Goal: Task Accomplishment & Management: Manage account settings

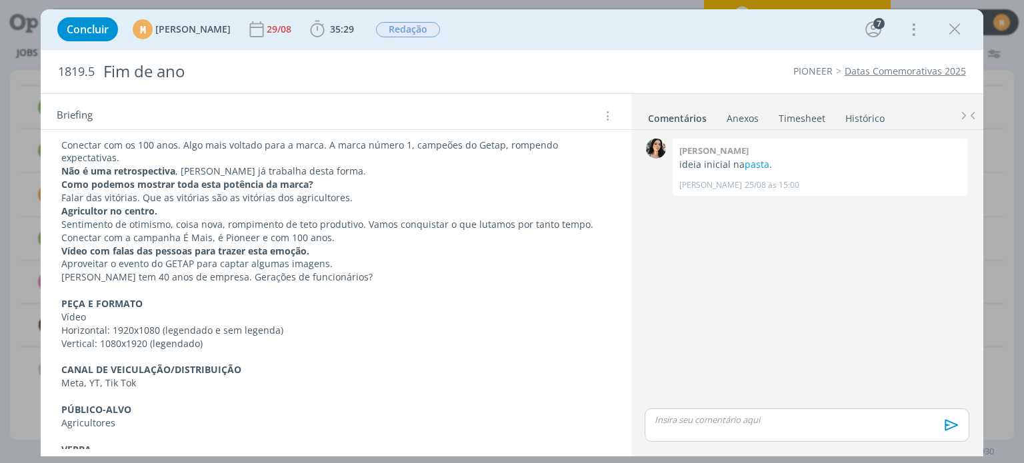
scroll to position [407, 0]
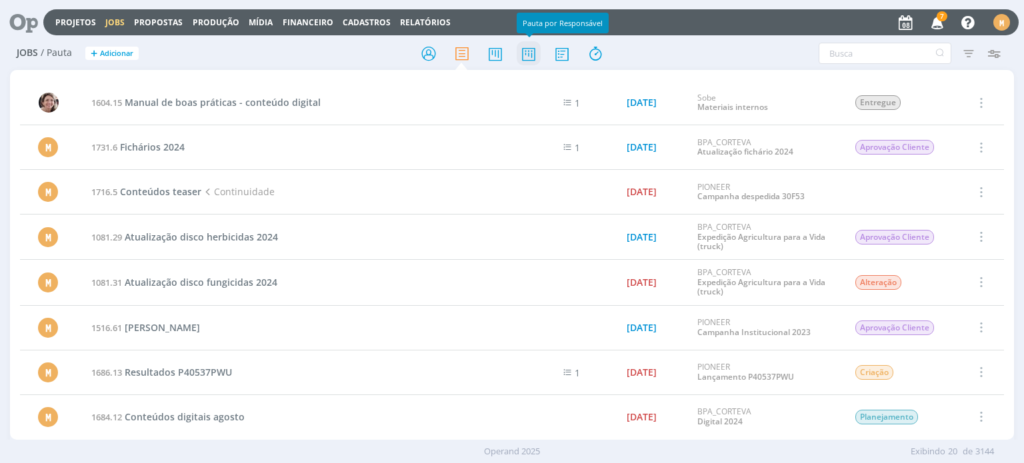
click at [527, 51] on icon at bounding box center [529, 54] width 24 height 26
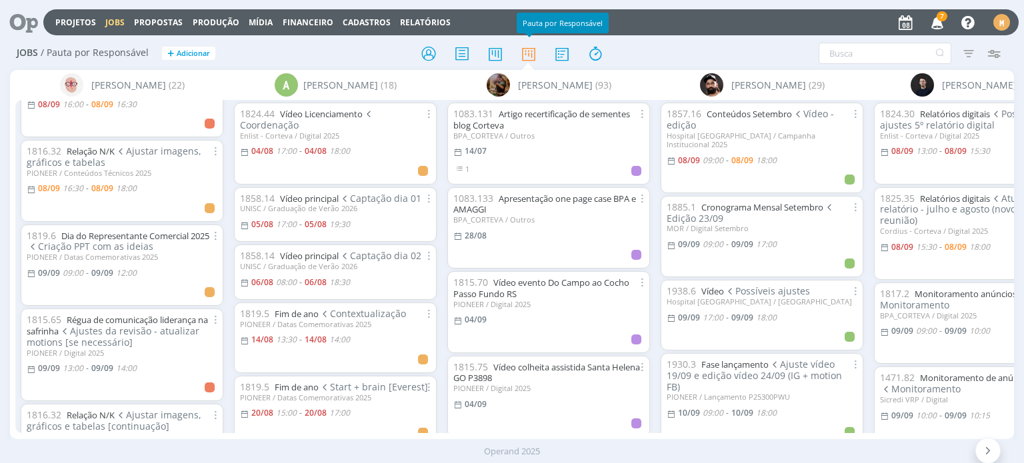
scroll to position [133, 0]
click at [99, 147] on link "Relação N/K" at bounding box center [91, 149] width 48 height 12
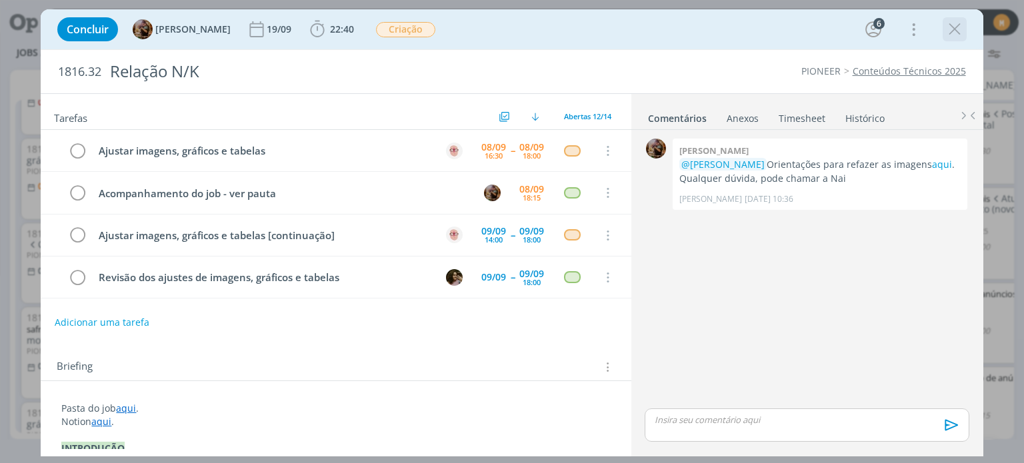
click at [954, 27] on icon "dialog" at bounding box center [954, 29] width 20 height 20
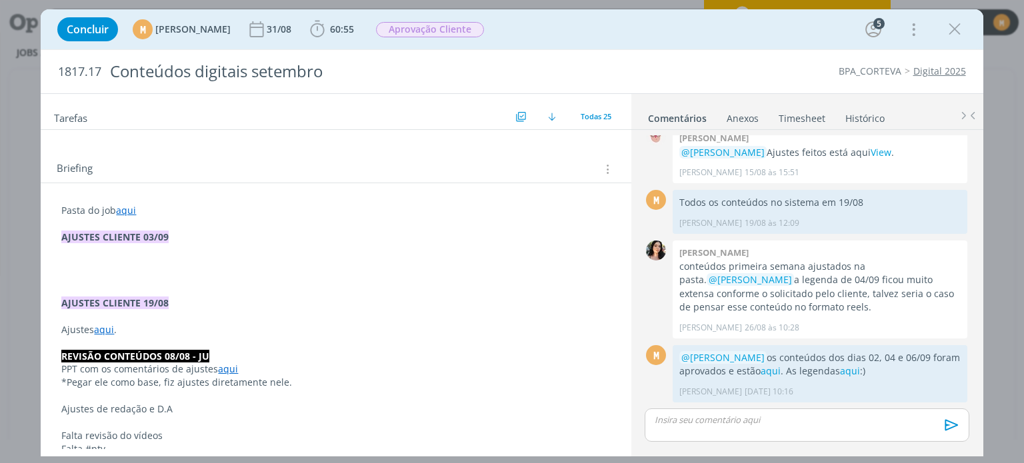
scroll to position [200, 0]
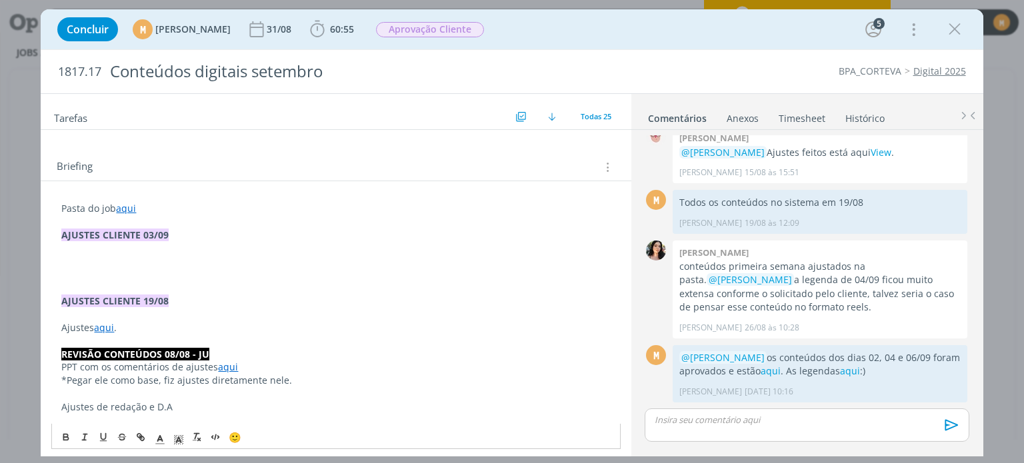
click at [191, 264] on p "dialog" at bounding box center [335, 261] width 549 height 13
click at [191, 268] on p "dialog" at bounding box center [335, 274] width 549 height 13
click at [183, 257] on p "dialog" at bounding box center [335, 261] width 549 height 13
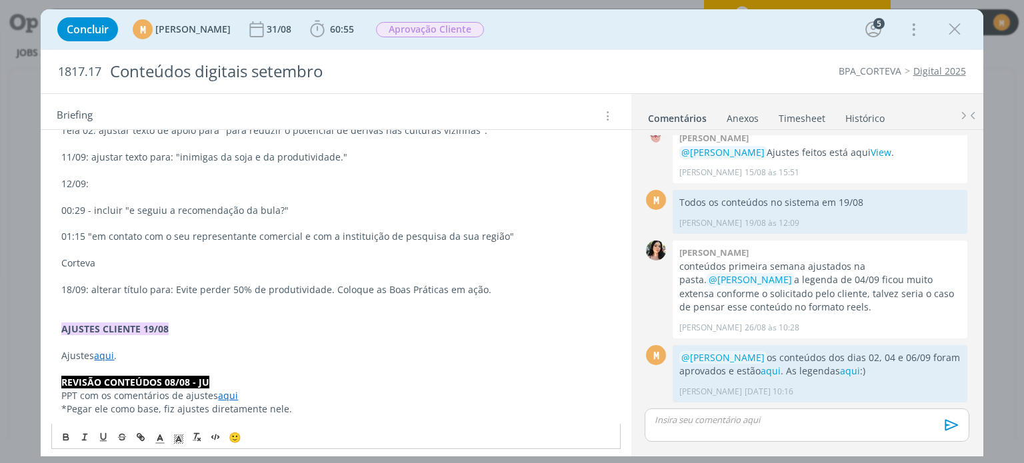
scroll to position [355, 0]
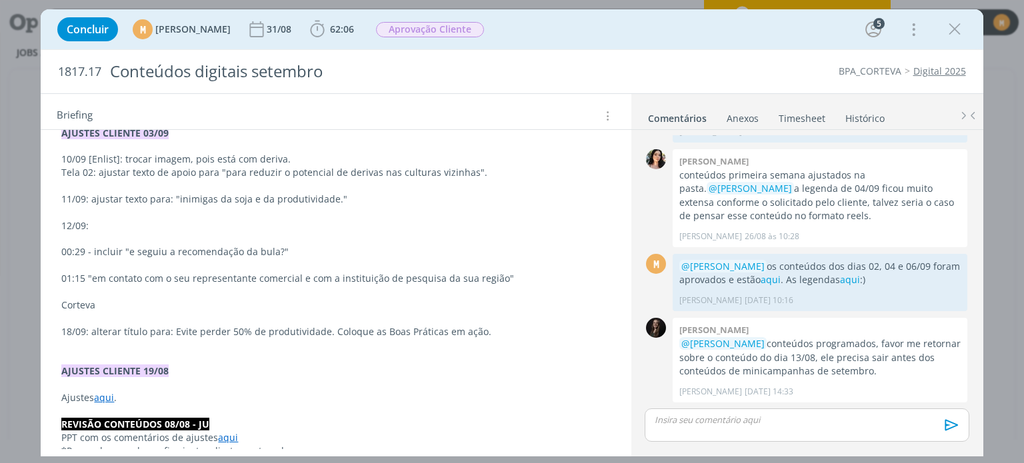
scroll to position [133, 0]
click at [163, 317] on p "dialog" at bounding box center [335, 317] width 549 height 13
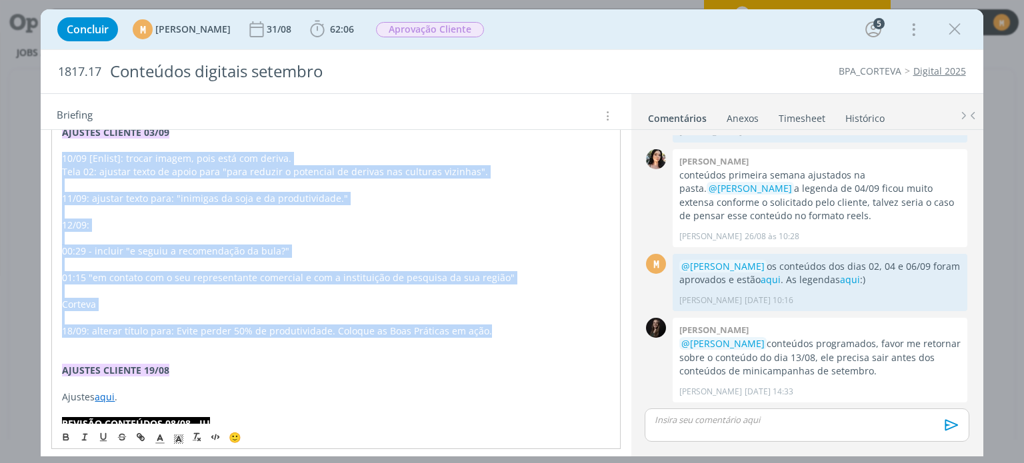
drag, startPoint x: 489, startPoint y: 336, endPoint x: 43, endPoint y: 159, distance: 479.9
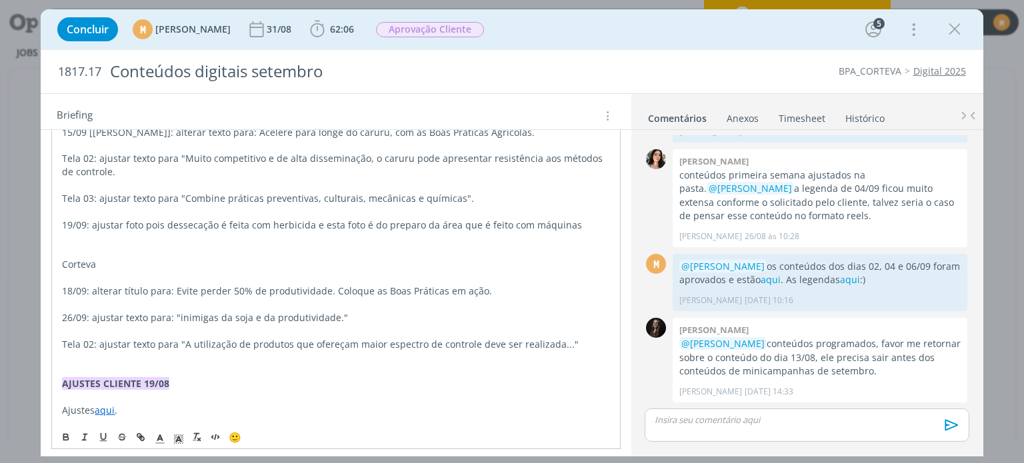
scroll to position [331, 0]
drag, startPoint x: 102, startPoint y: 269, endPoint x: 55, endPoint y: 262, distance: 47.1
click at [66, 434] on icon "dialog" at bounding box center [66, 435] width 4 height 3
click at [98, 250] on p "dialog" at bounding box center [335, 253] width 547 height 13
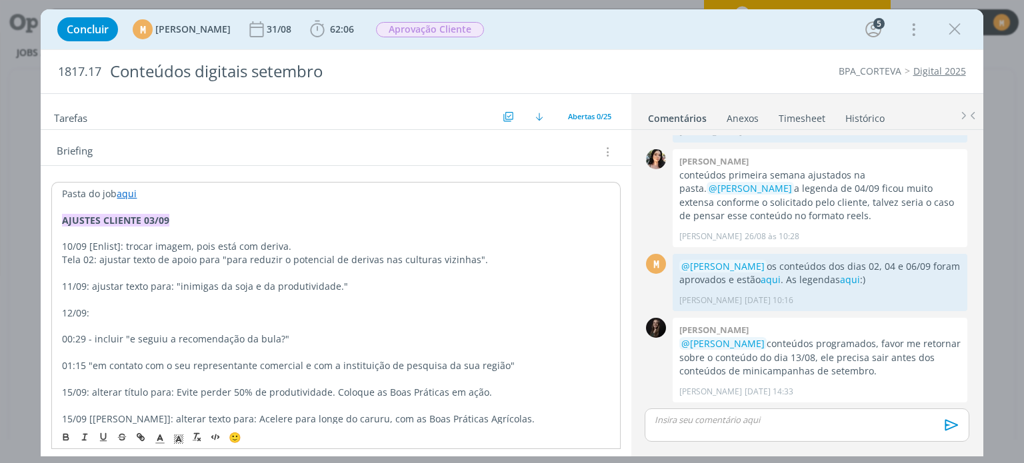
scroll to position [0, 0]
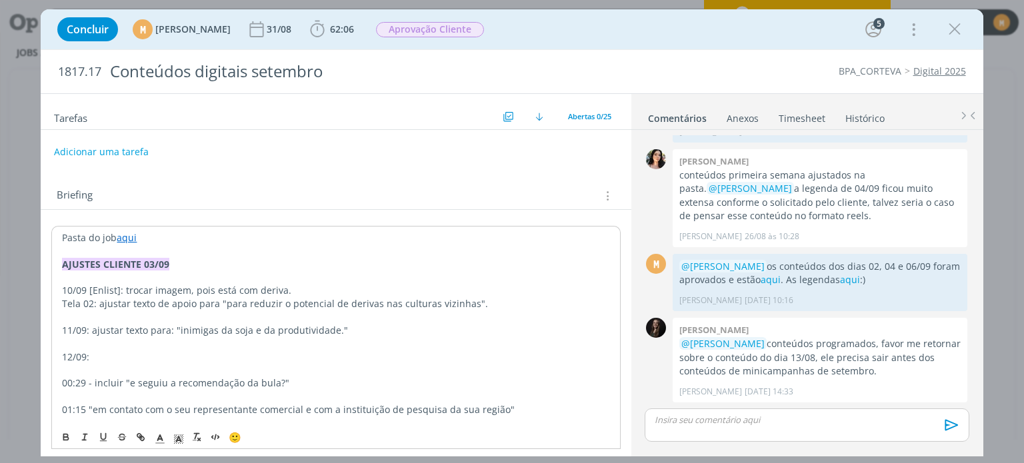
click at [127, 148] on button "Adicionar uma tarefa" at bounding box center [101, 152] width 95 height 23
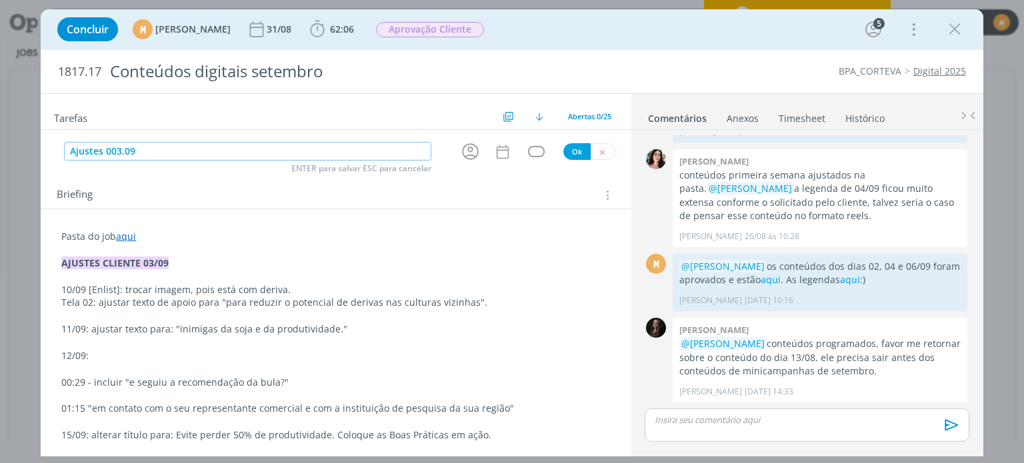
click at [107, 153] on input "Ajustes 003.09" at bounding box center [247, 151] width 367 height 19
click at [460, 153] on icon "dialog" at bounding box center [470, 151] width 21 height 21
type input "Ajustes 03.09"
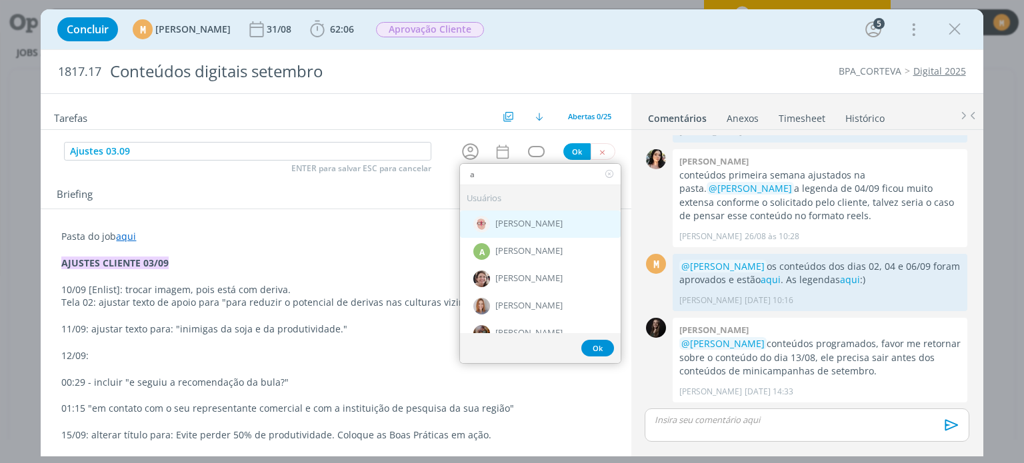
type input "a"
click at [507, 230] on div "[PERSON_NAME]" at bounding box center [540, 224] width 161 height 27
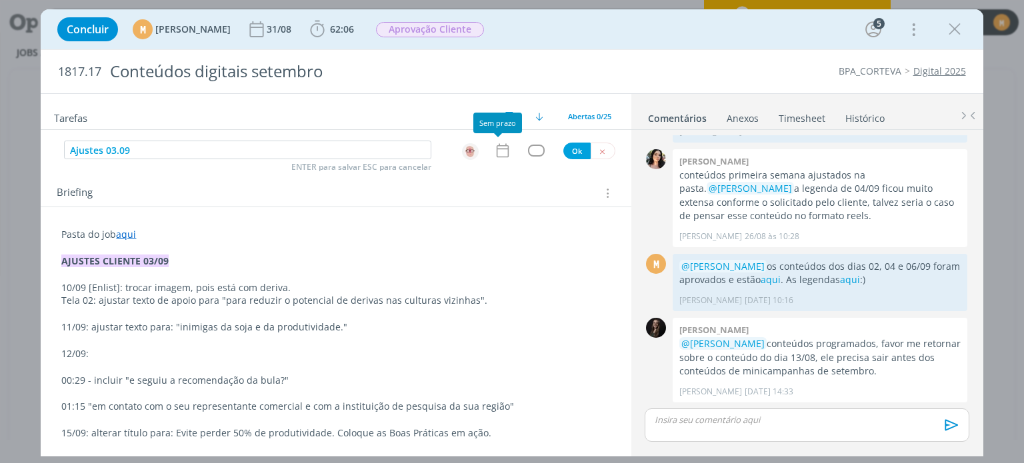
click at [495, 149] on icon "dialog" at bounding box center [502, 150] width 17 height 17
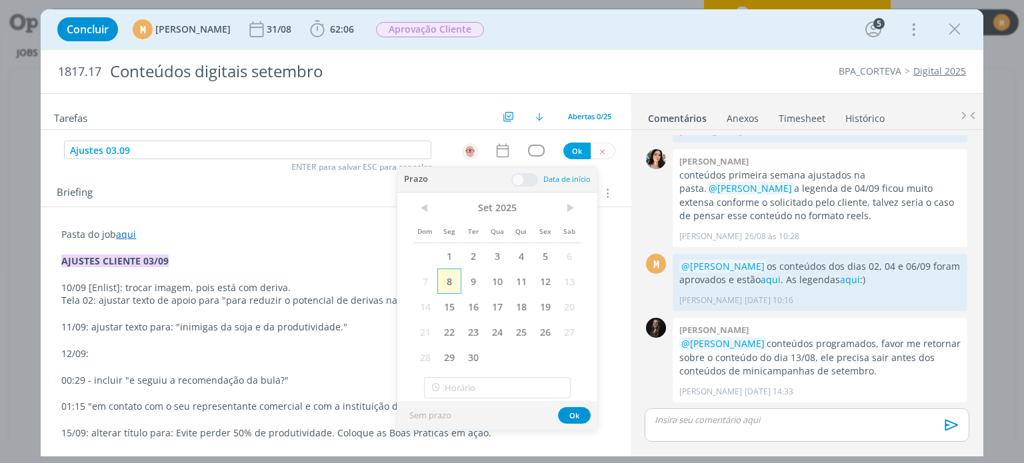
click at [448, 278] on span "8" at bounding box center [449, 281] width 24 height 25
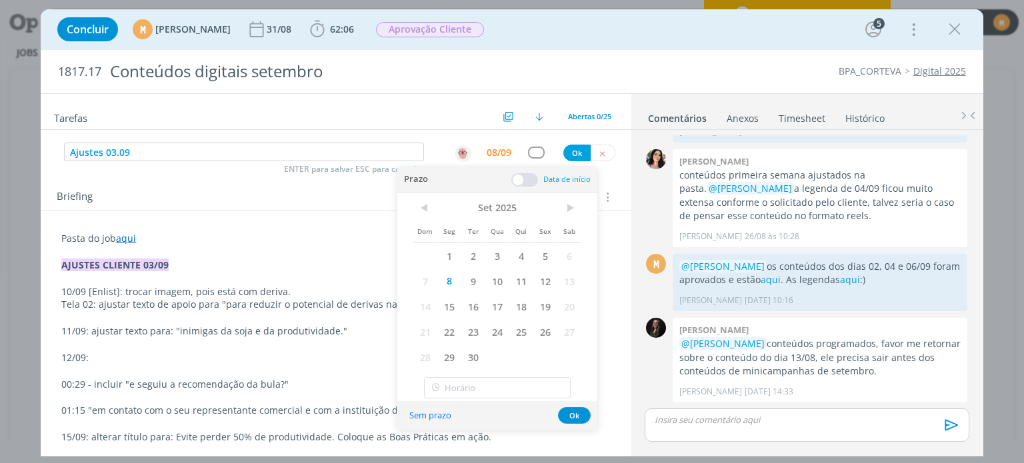
click at [526, 178] on span at bounding box center [524, 179] width 27 height 13
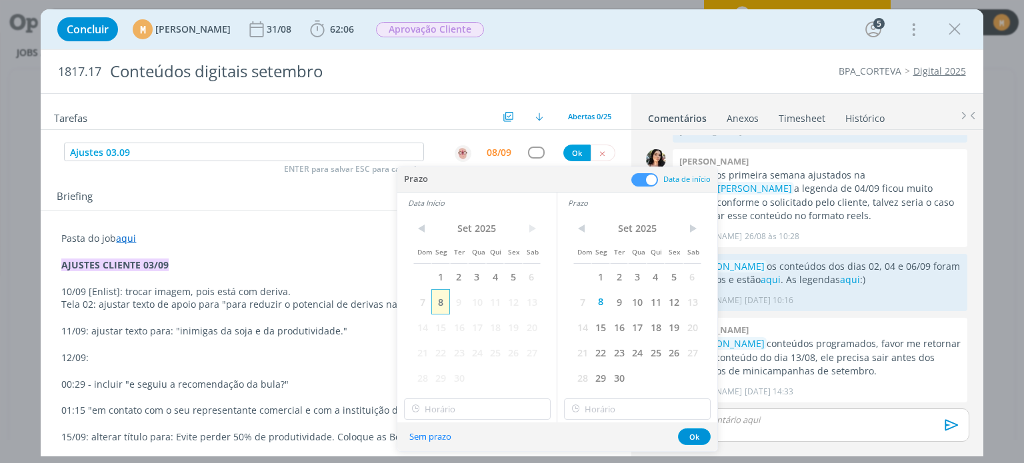
click at [442, 299] on span "8" at bounding box center [440, 301] width 18 height 25
type input "17:00"
click at [468, 413] on input "17:00" at bounding box center [477, 409] width 147 height 21
click at [467, 377] on div "17:00" at bounding box center [478, 373] width 149 height 24
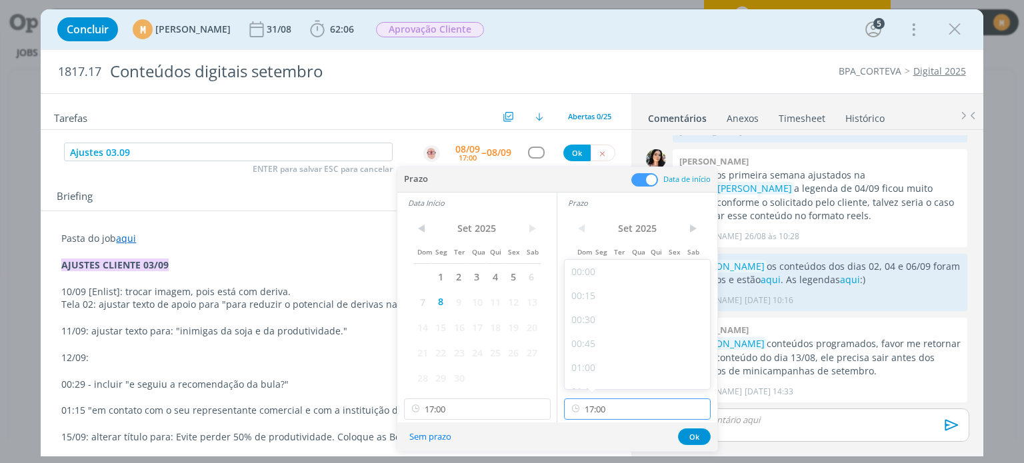
click at [646, 409] on input "17:00" at bounding box center [637, 409] width 147 height 21
click at [629, 333] on div "18:00" at bounding box center [639, 336] width 149 height 24
type input "18:00"
click at [692, 441] on button "Ok" at bounding box center [694, 437] width 33 height 17
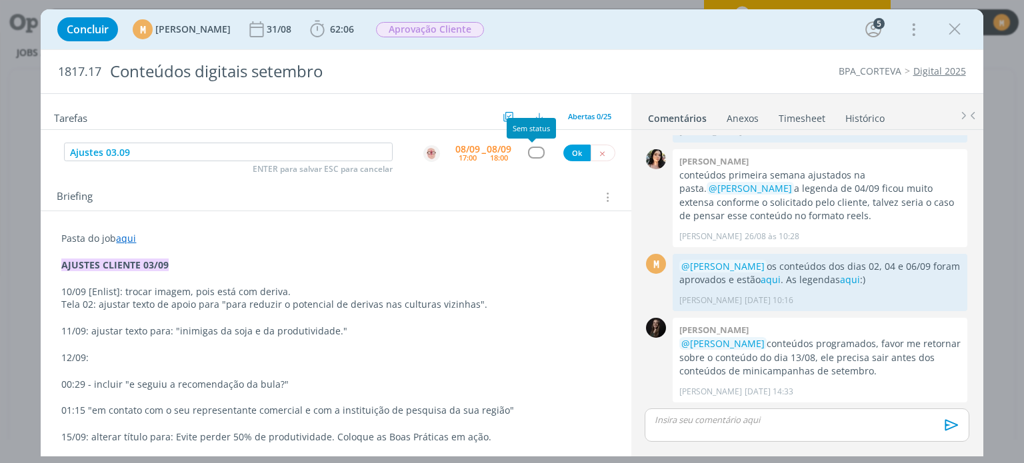
click at [531, 159] on div "Ajustes 03.09 ENTER para salvar ESC para cancelar 08/09 17:00 -- 08/09 18:00 Ok" at bounding box center [336, 153] width 590 height 24
click at [518, 148] on div "dialog" at bounding box center [537, 152] width 40 height 11
click at [529, 148] on div "dialog" at bounding box center [536, 152] width 17 height 11
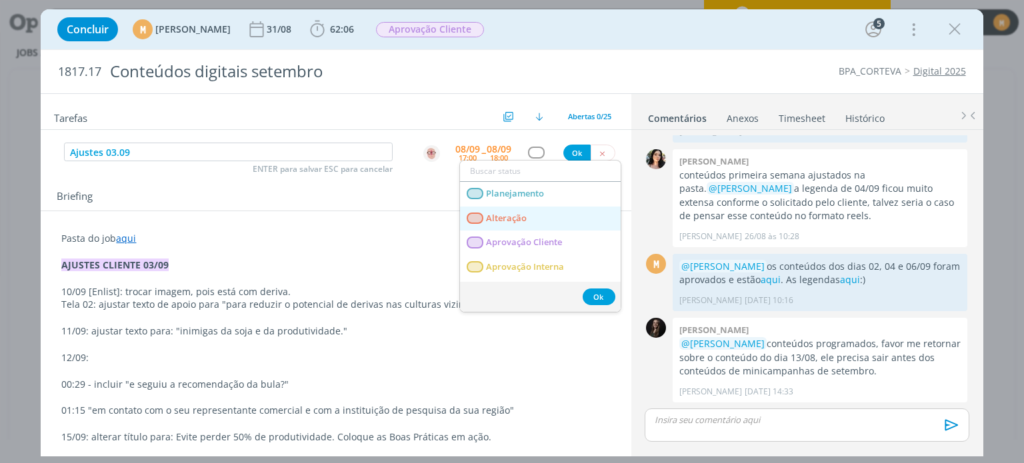
click at [527, 221] on link "Alteração" at bounding box center [540, 219] width 161 height 25
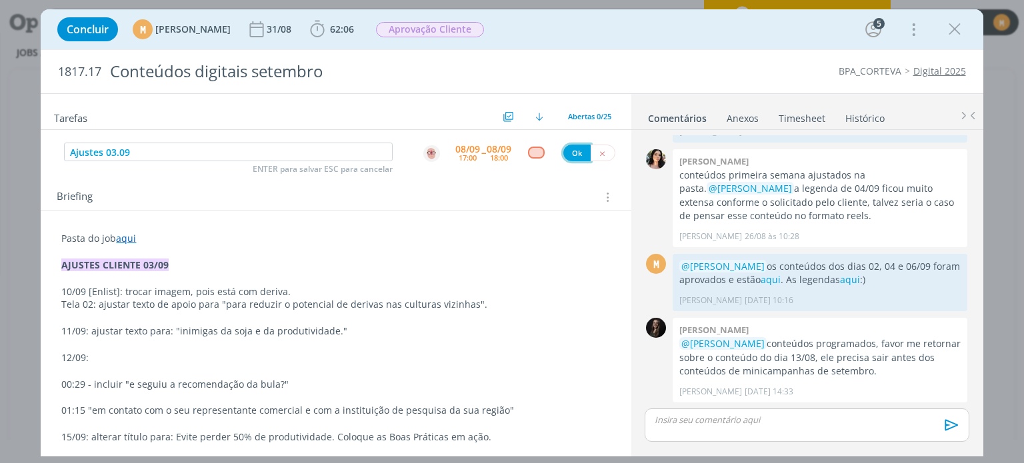
click at [576, 151] on button "Ok" at bounding box center [576, 153] width 27 height 17
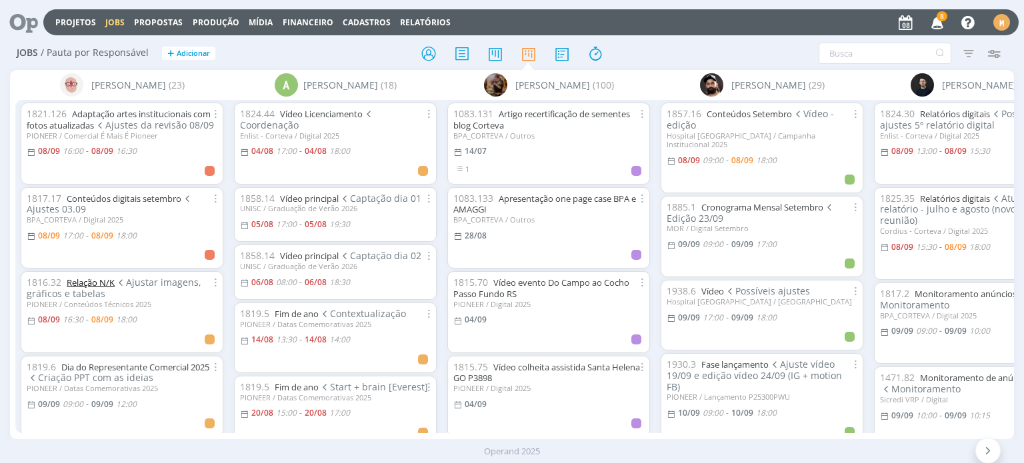
click at [79, 280] on link "Relação N/K" at bounding box center [91, 283] width 48 height 12
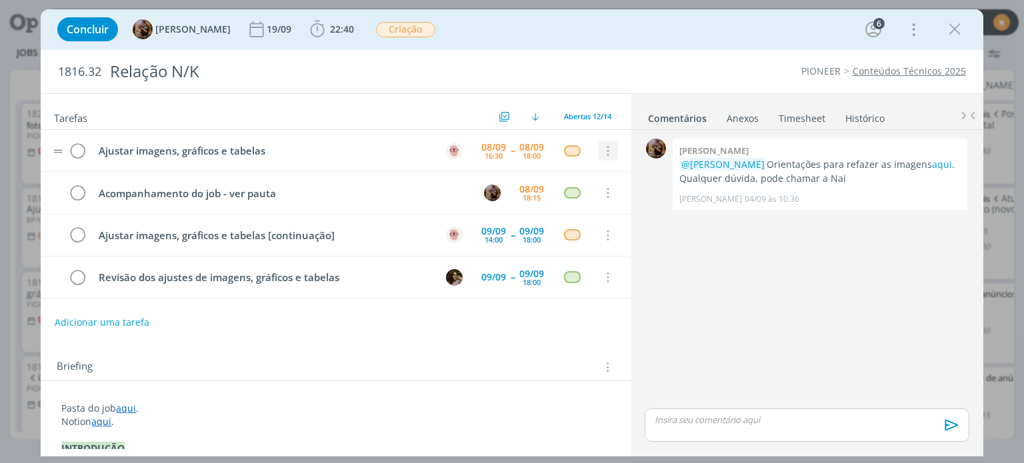
click at [604, 154] on icon "dialog" at bounding box center [607, 151] width 15 height 12
click at [589, 167] on link "Cancelar" at bounding box center [564, 173] width 105 height 21
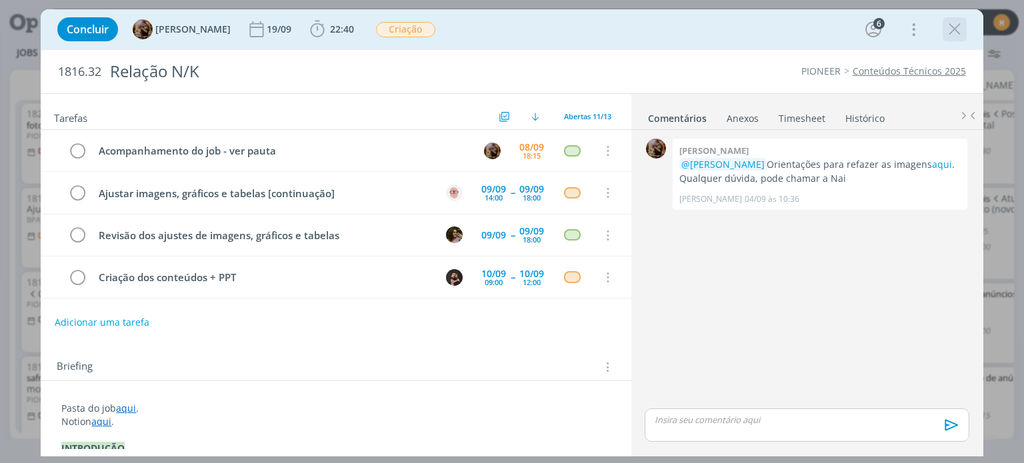
click at [957, 31] on icon "dialog" at bounding box center [954, 29] width 20 height 20
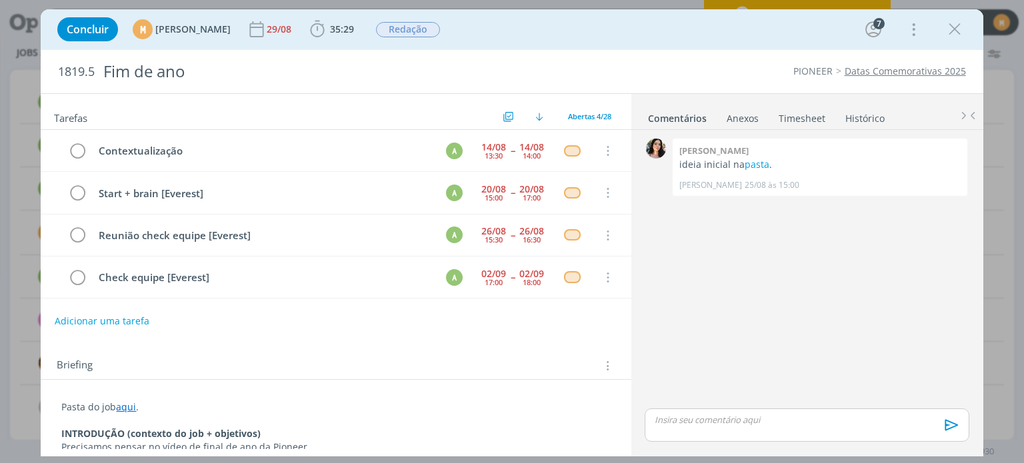
scroll to position [38, 0]
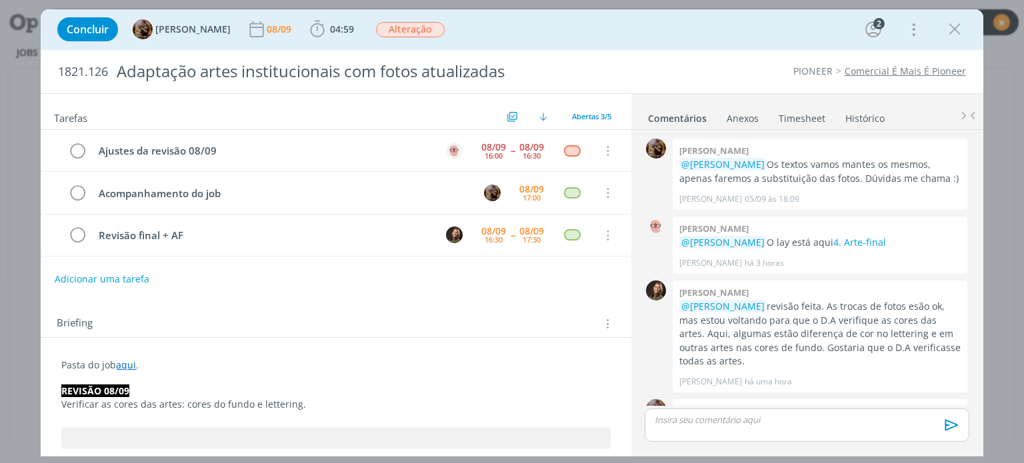
scroll to position [107, 0]
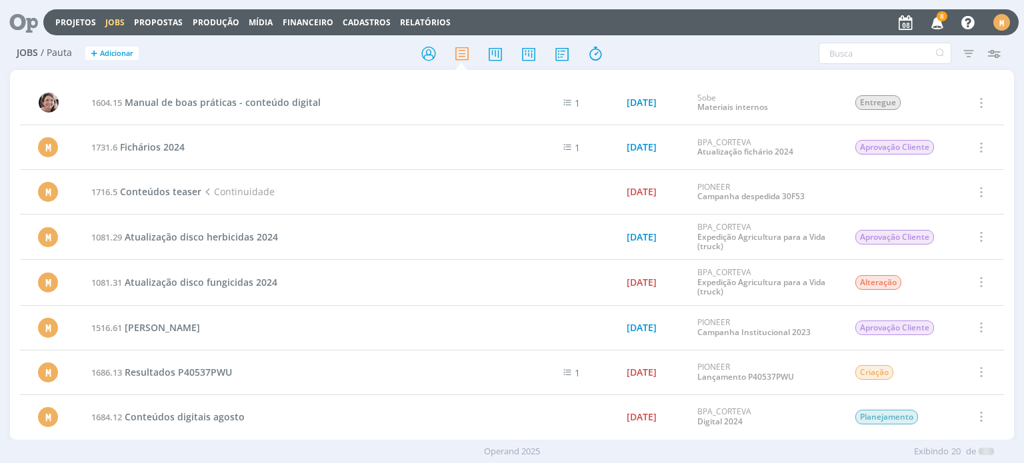
click at [39, 17] on div at bounding box center [24, 22] width 38 height 29
click at [14, 22] on icon at bounding box center [18, 22] width 27 height 26
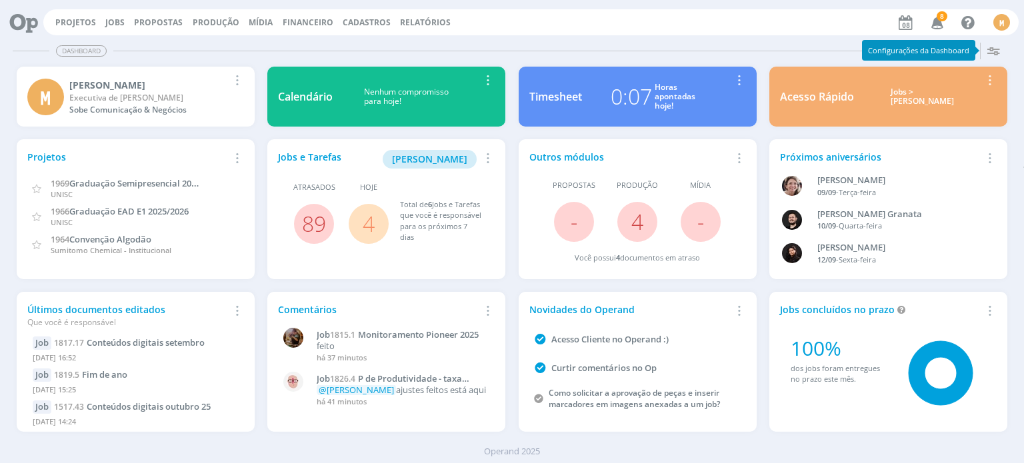
click at [367, 223] on link "4" at bounding box center [369, 223] width 12 height 29
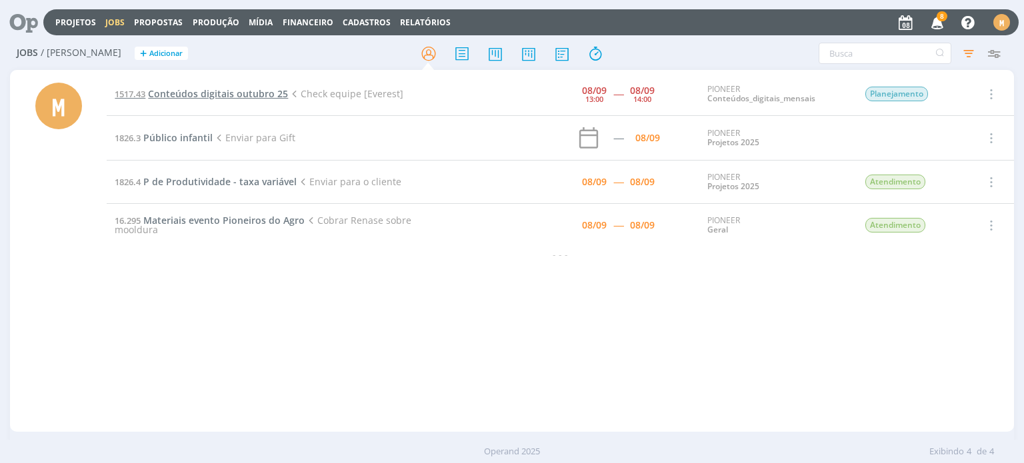
click at [240, 95] on span "Conteúdos digitais outubro 25" at bounding box center [218, 93] width 140 height 13
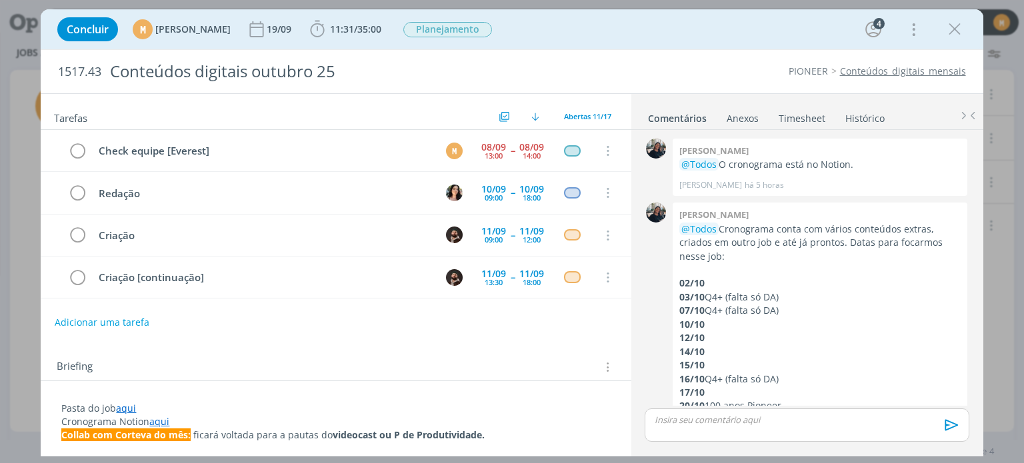
scroll to position [88, 0]
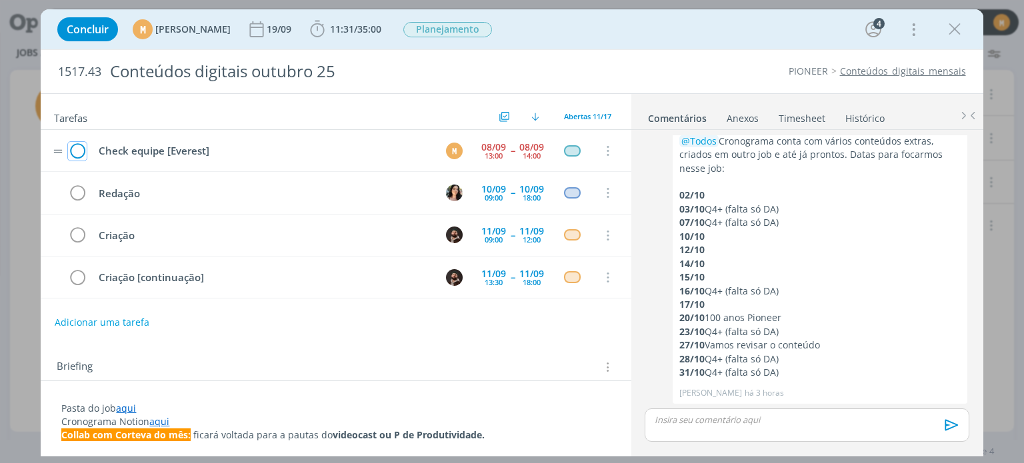
click at [85, 147] on icon "dialog" at bounding box center [77, 151] width 19 height 20
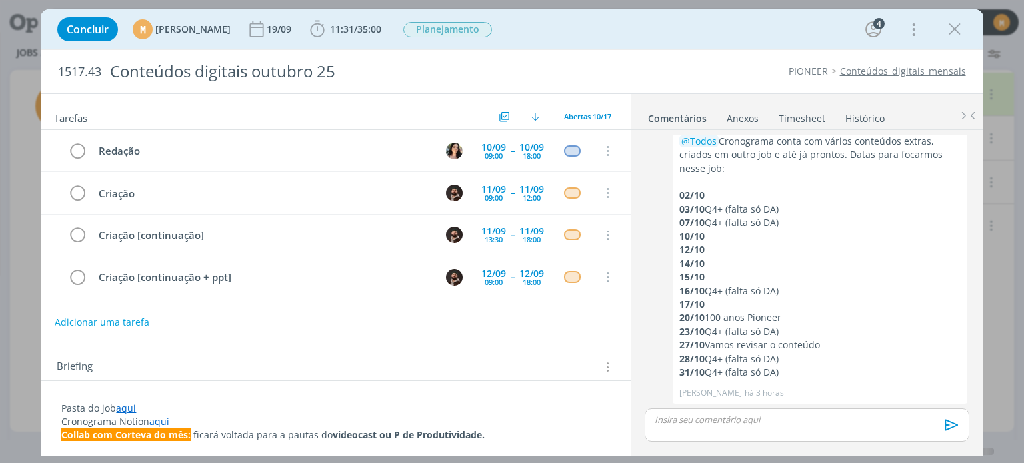
click at [796, 109] on link "Timesheet" at bounding box center [802, 115] width 48 height 19
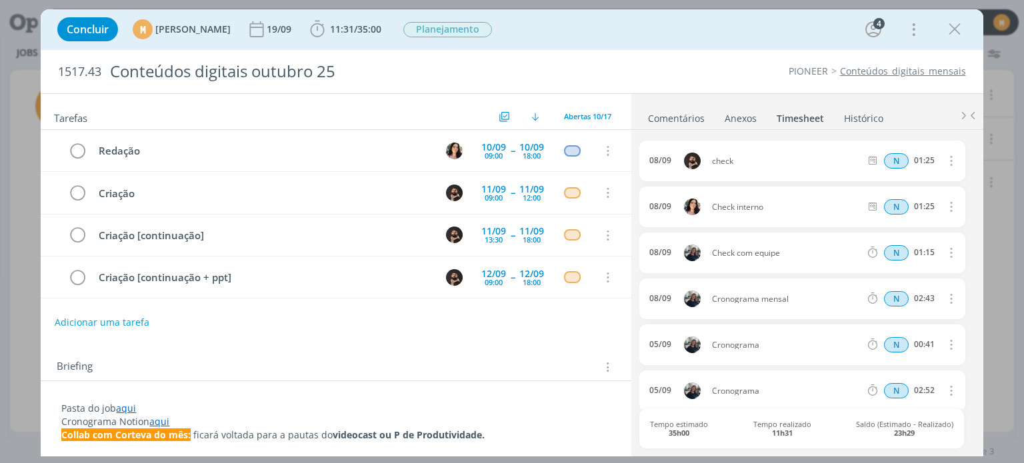
drag, startPoint x: 781, startPoint y: 253, endPoint x: 711, endPoint y: 246, distance: 71.0
click at [711, 246] on div "08/09 Check com equipe N 01:15 Excluir Editar" at bounding box center [801, 253] width 325 height 41
copy span "Check com equipe"
click at [354, 26] on span "11:31" at bounding box center [342, 29] width 24 height 13
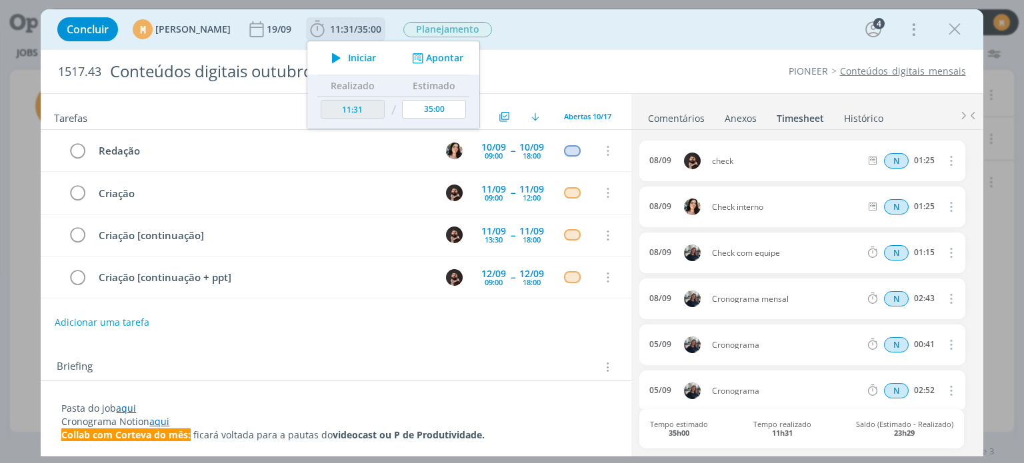
click at [473, 51] on div "Iniciar Apontar" at bounding box center [393, 57] width 172 height 33
click at [464, 53] on button "Apontar" at bounding box center [436, 58] width 55 height 14
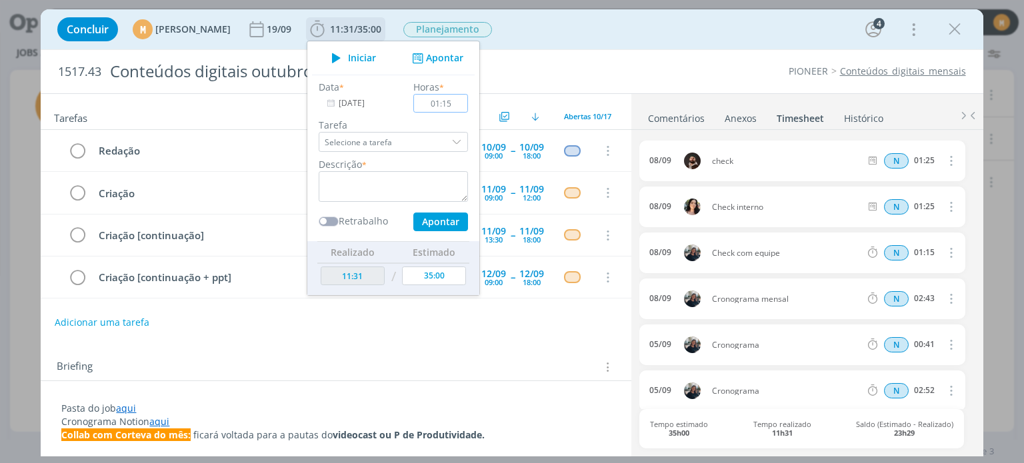
type input "01:15"
click at [423, 190] on textarea "dialog" at bounding box center [393, 186] width 149 height 31
paste textarea "Check com equipe"
type textarea "Check com equipe"
click at [468, 218] on button "Apontar" at bounding box center [440, 222] width 55 height 19
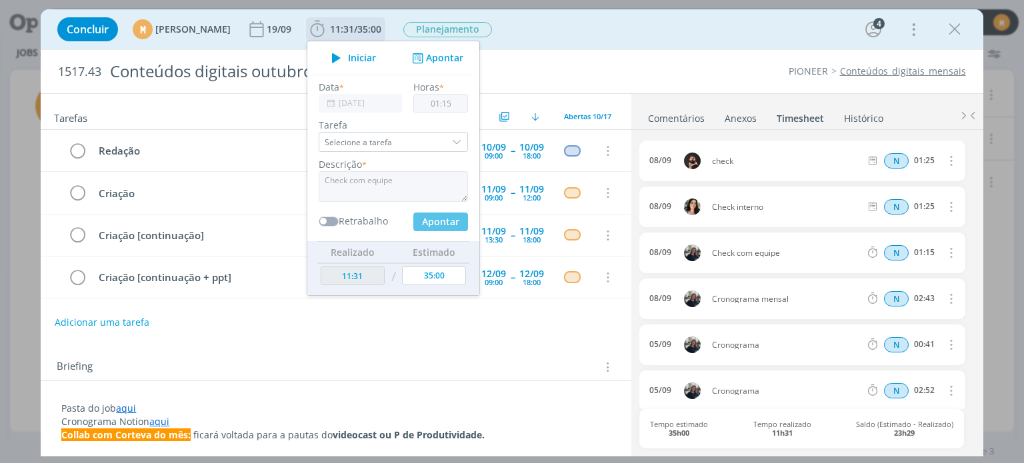
type input "12:46"
type input "00:00"
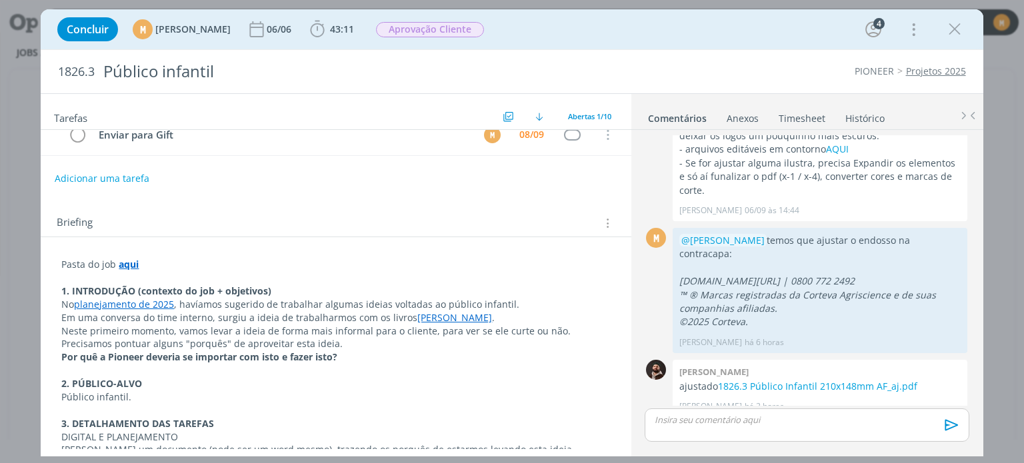
scroll to position [32, 0]
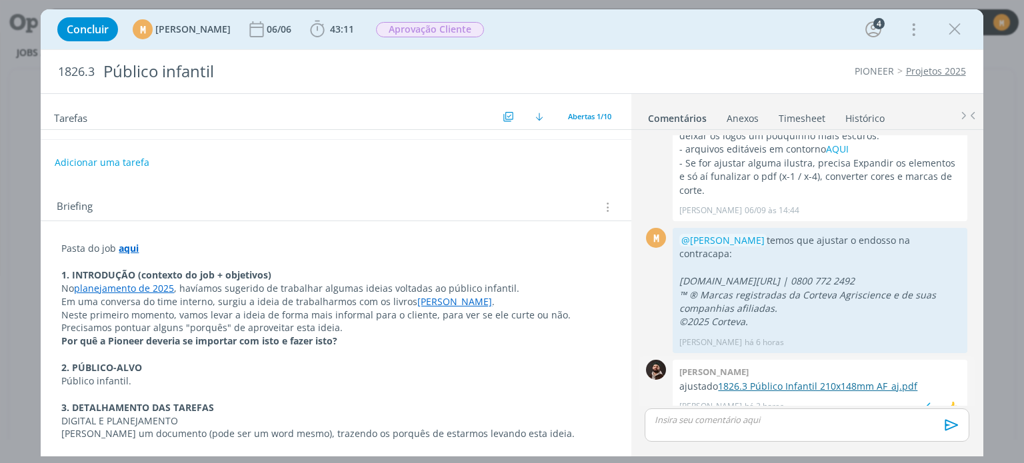
click at [860, 380] on link "1826.3 Público Infantil 210x148mm AF_aj.pdf" at bounding box center [817, 386] width 199 height 13
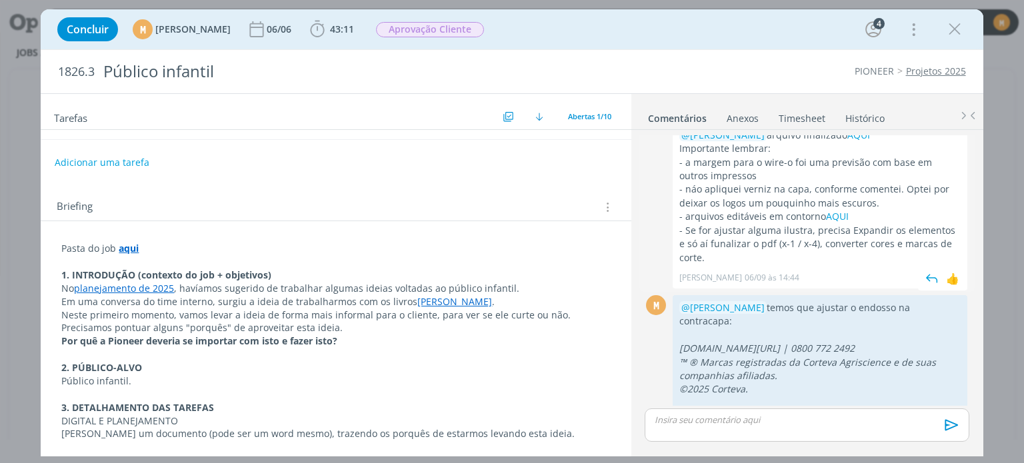
scroll to position [592, 0]
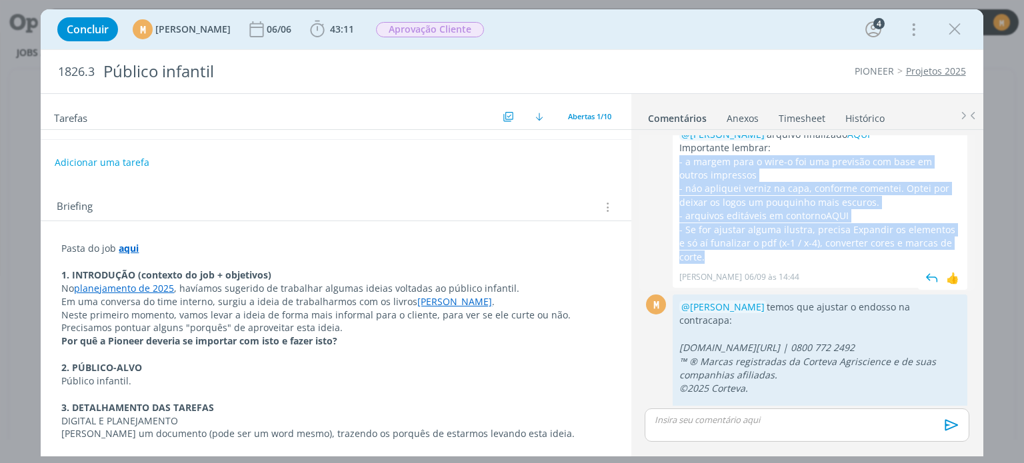
drag, startPoint x: 678, startPoint y: 161, endPoint x: 734, endPoint y: 258, distance: 112.3
click at [734, 258] on div "[PERSON_NAME] @[PERSON_NAME] arquivo finalizado AQUI Importante lembrar: - a ma…" at bounding box center [820, 198] width 295 height 180
copy div "- a margem para o wire-o foi uma previsão com base em outros impressos - náo ap…"
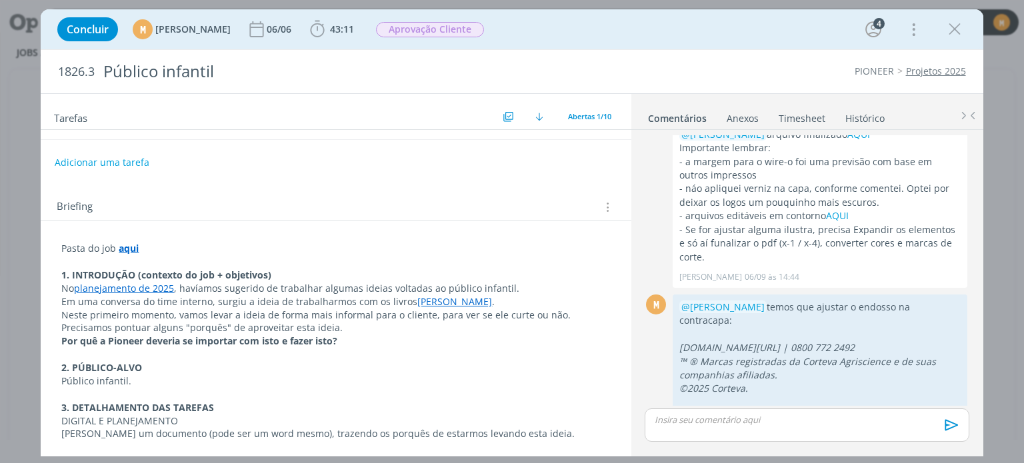
click at [130, 245] on strong "aqui" at bounding box center [129, 248] width 20 height 13
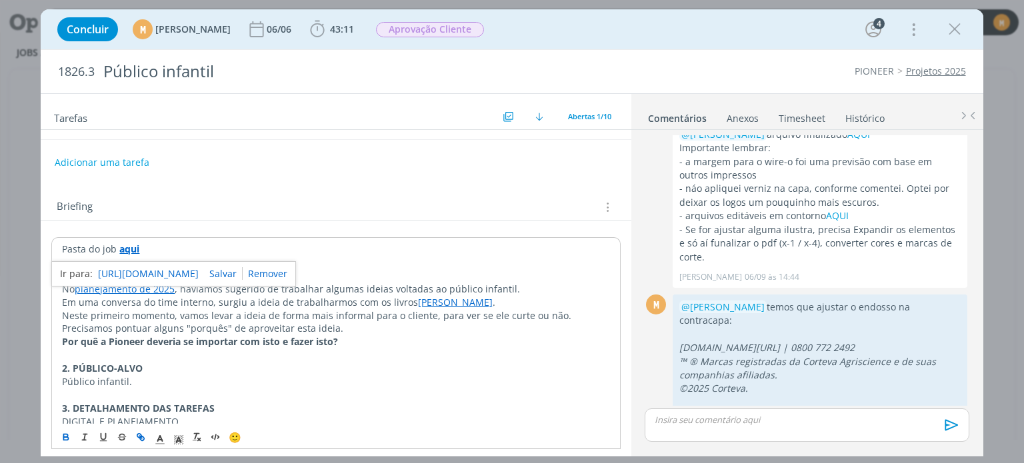
click at [128, 269] on link "[URL][DOMAIN_NAME]" at bounding box center [148, 273] width 101 height 17
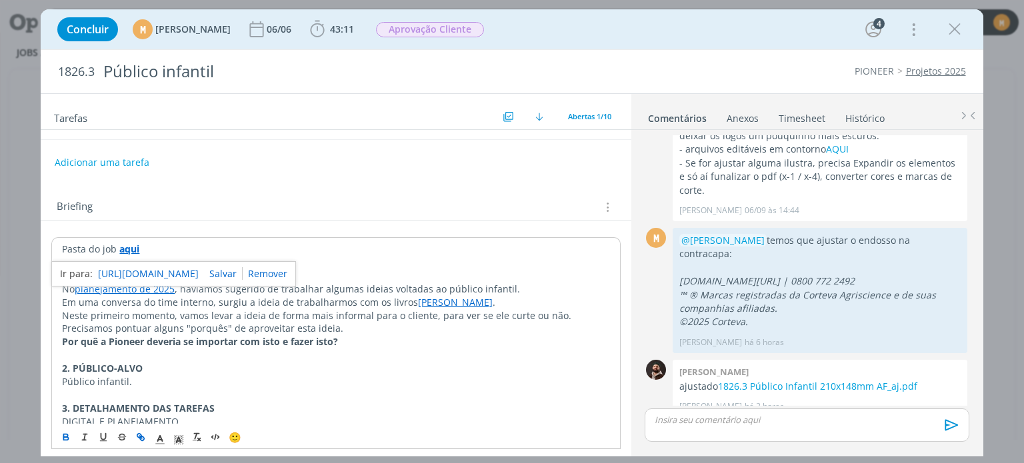
click at [762, 418] on p "dialog" at bounding box center [806, 420] width 303 height 12
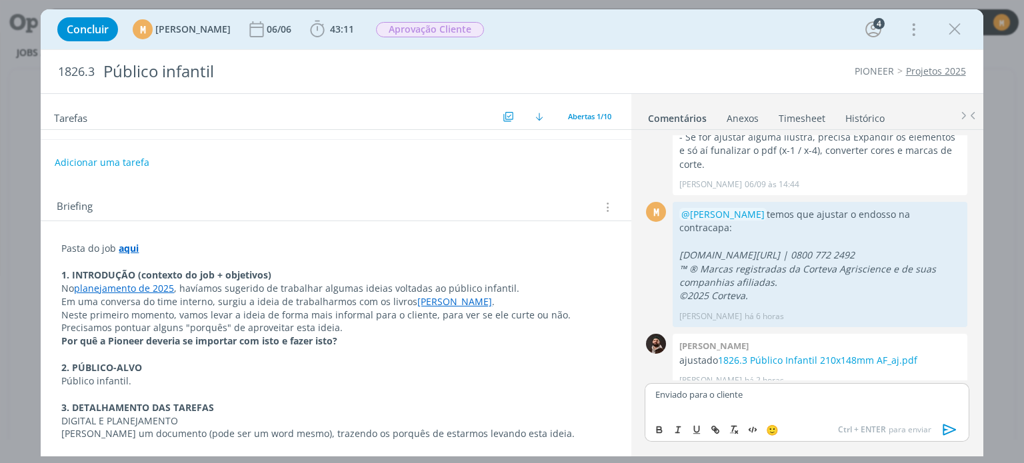
click at [949, 431] on icon "dialog" at bounding box center [948, 429] width 13 height 11
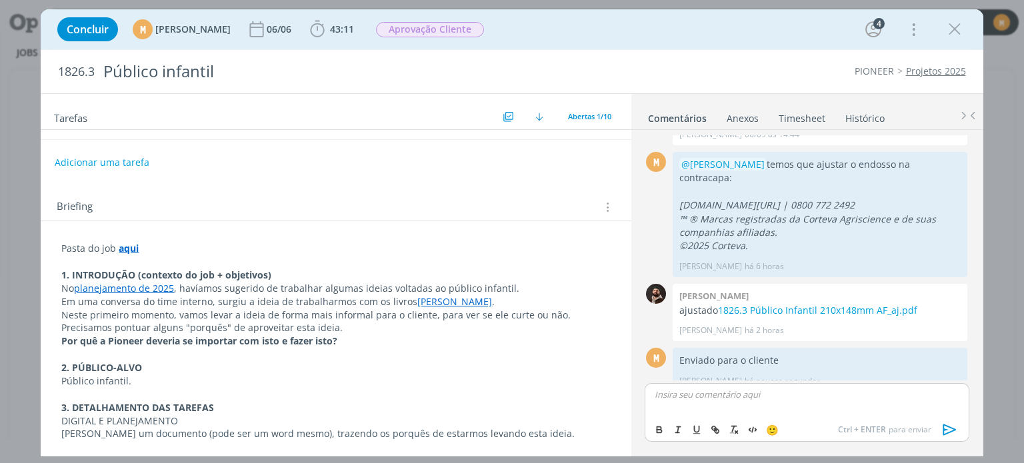
scroll to position [0, 0]
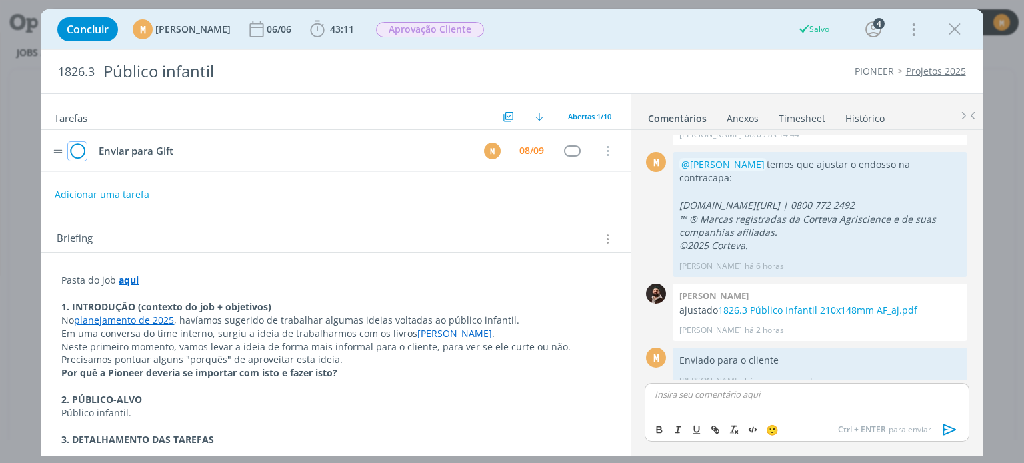
click at [79, 149] on icon "dialog" at bounding box center [77, 151] width 19 height 20
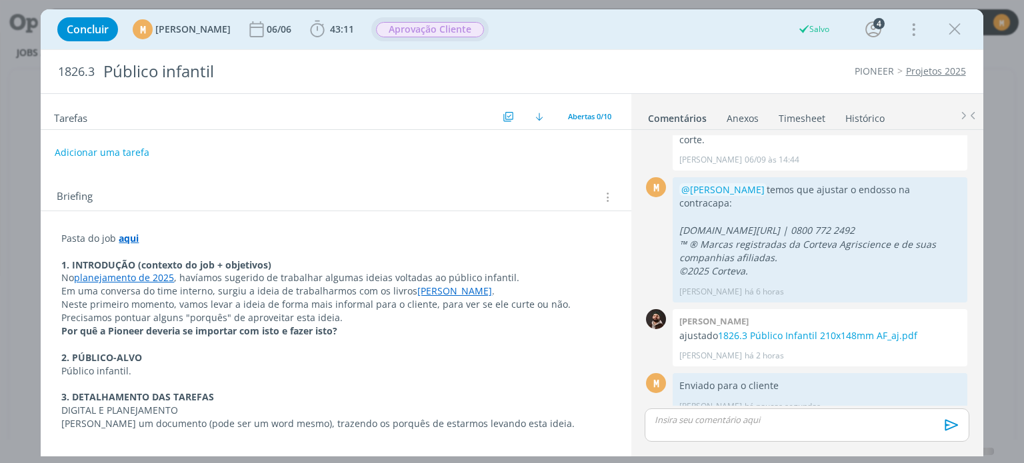
click at [431, 26] on span "Aprovação Cliente" at bounding box center [430, 29] width 108 height 15
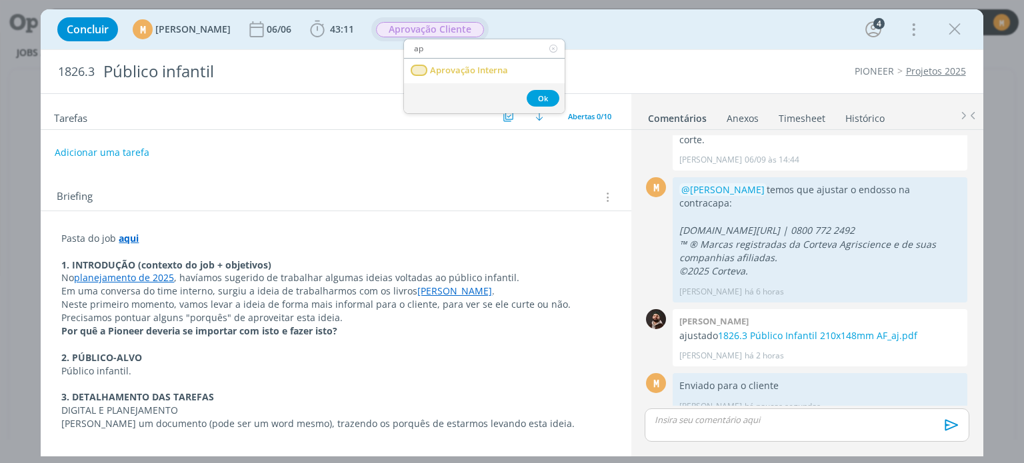
type input "a"
type input "entreg"
click at [473, 81] on link "Entregue" at bounding box center [484, 71] width 161 height 25
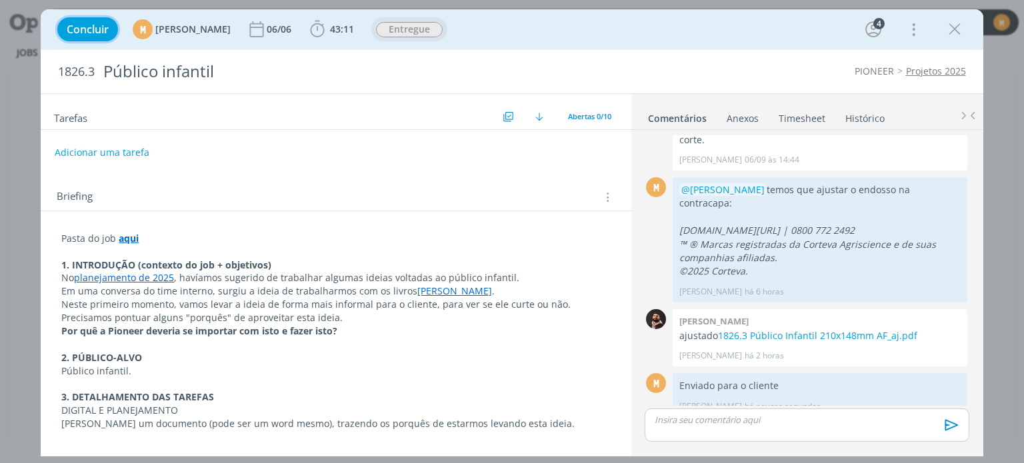
click at [83, 21] on button "Concluir" at bounding box center [87, 29] width 61 height 24
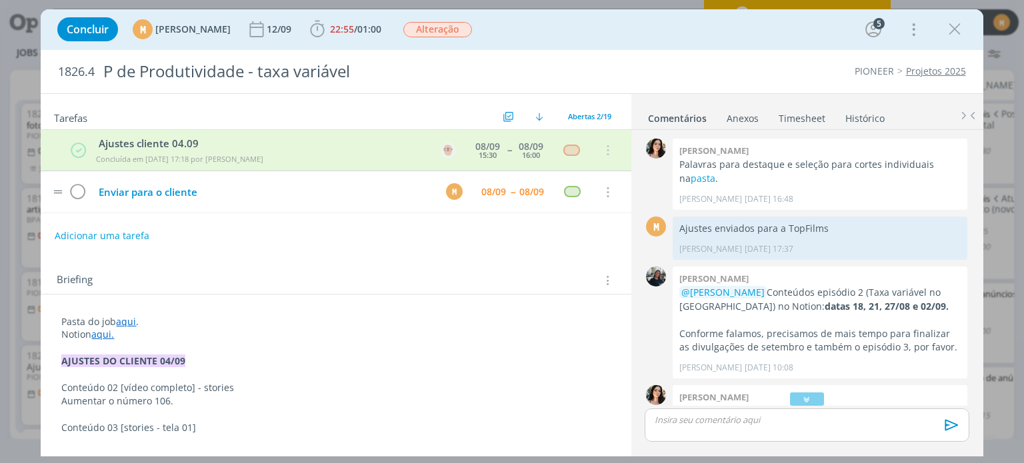
scroll to position [122, 0]
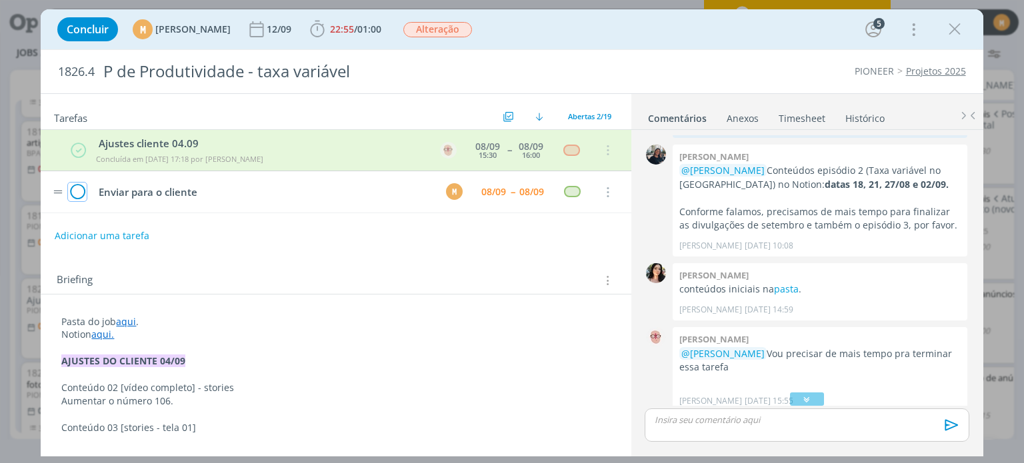
click at [76, 195] on icon "dialog" at bounding box center [77, 193] width 19 height 20
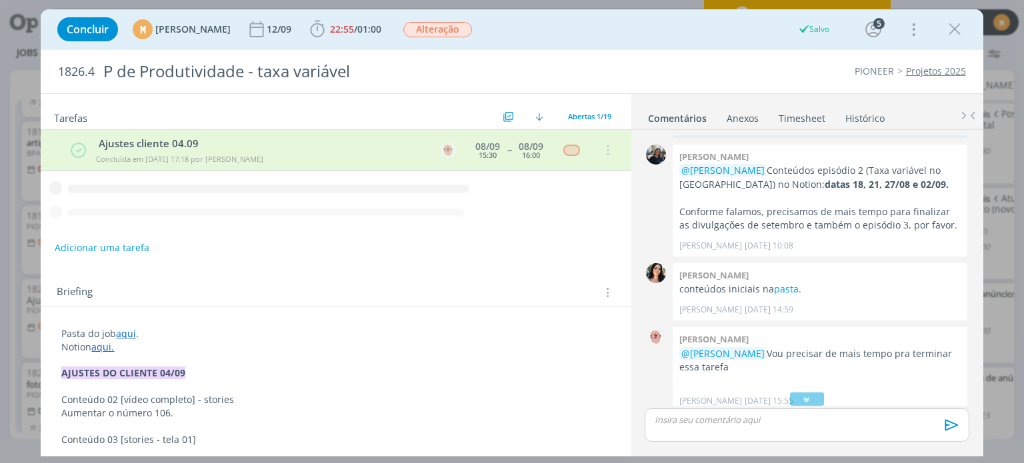
click at [781, 429] on div "dialog" at bounding box center [807, 425] width 324 height 33
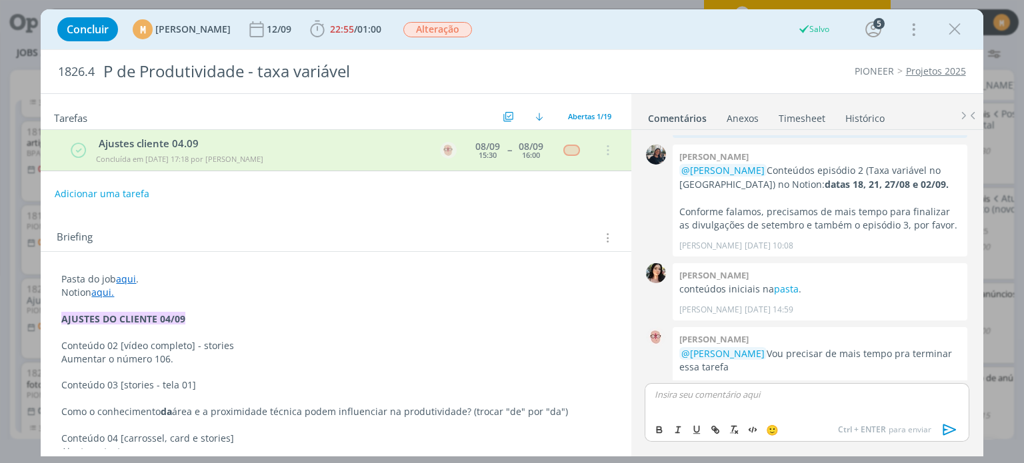
scroll to position [878, 0]
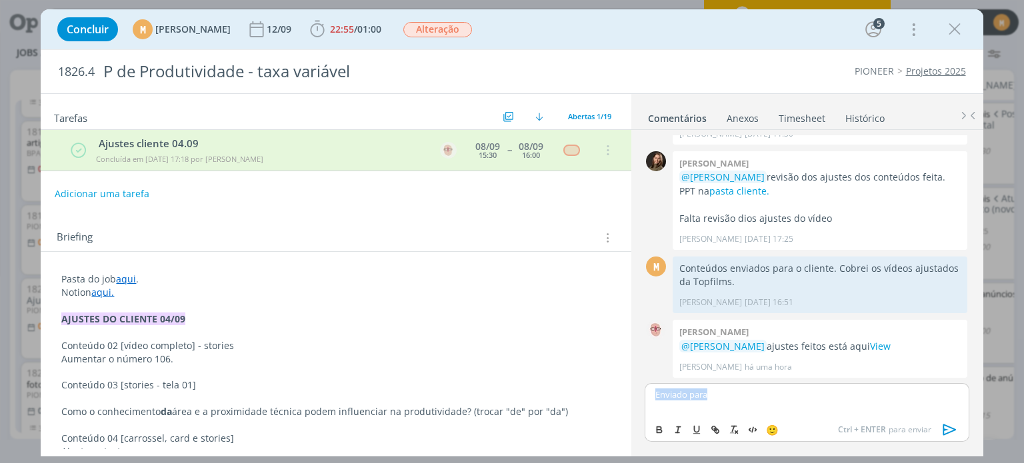
drag, startPoint x: 741, startPoint y: 397, endPoint x: 655, endPoint y: 381, distance: 87.5
click at [655, 381] on div "Enviado para 🙂 Ctrl + ENTER para enviar" at bounding box center [806, 417] width 335 height 73
click at [584, 109] on div "Abertas 1/19" at bounding box center [589, 117] width 57 height 17
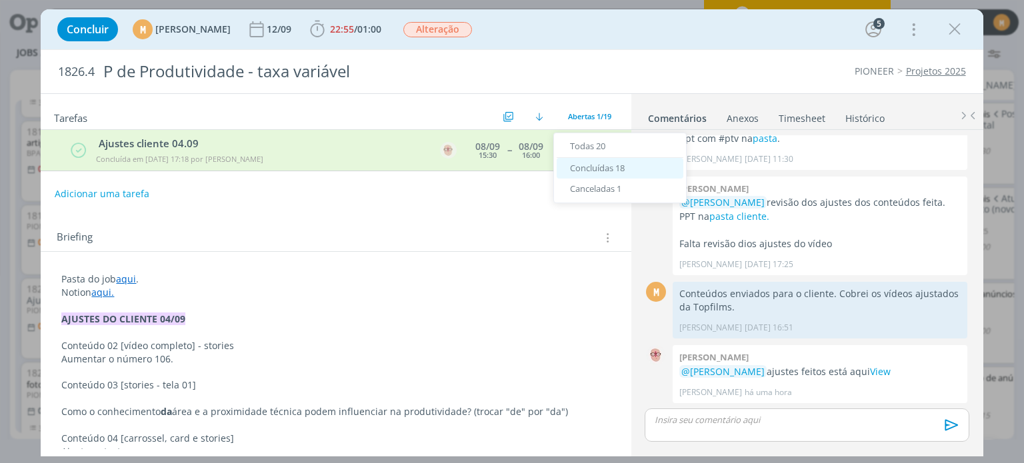
click at [575, 162] on span "Concluídas 18" at bounding box center [597, 168] width 55 height 12
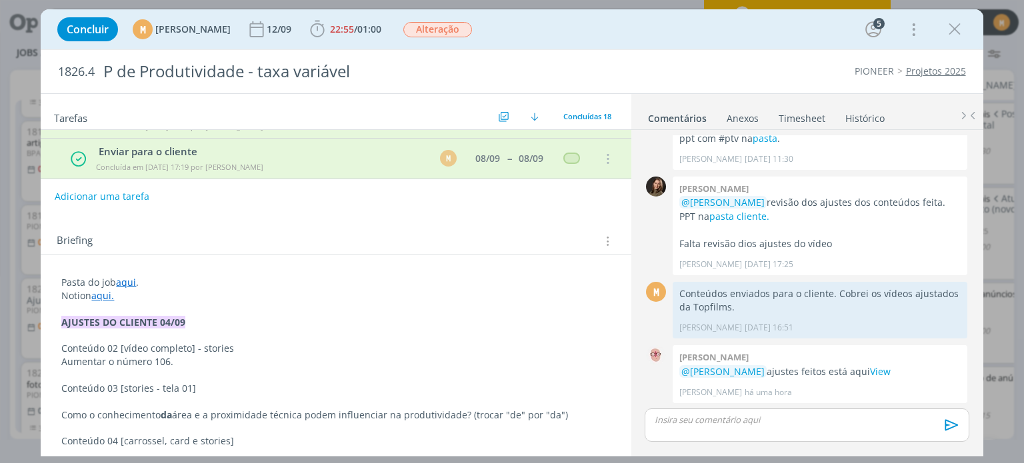
scroll to position [133, 0]
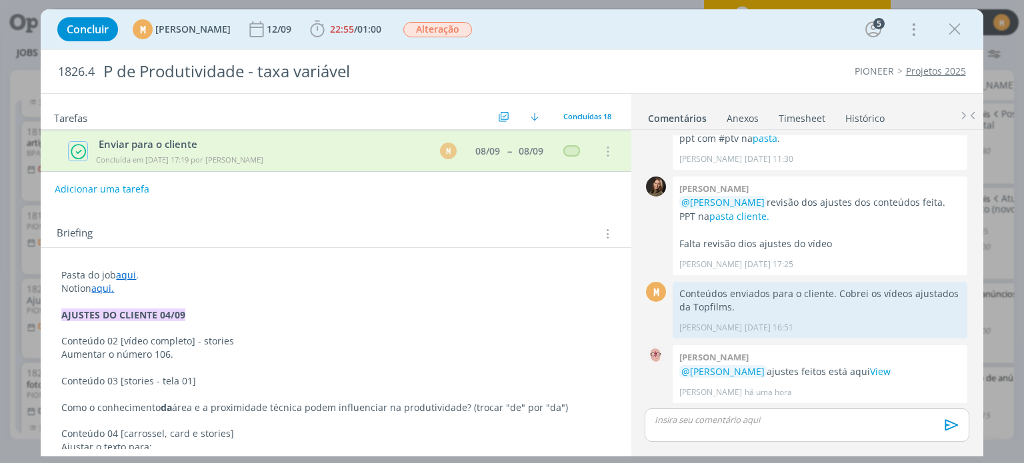
click at [81, 147] on icon "dialog" at bounding box center [78, 151] width 17 height 17
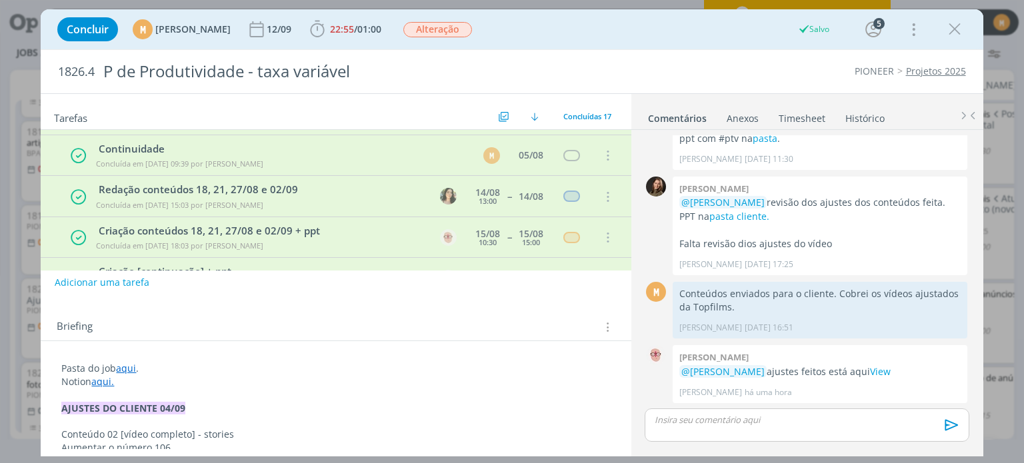
scroll to position [96, 0]
